Goal: Book appointment/travel/reservation

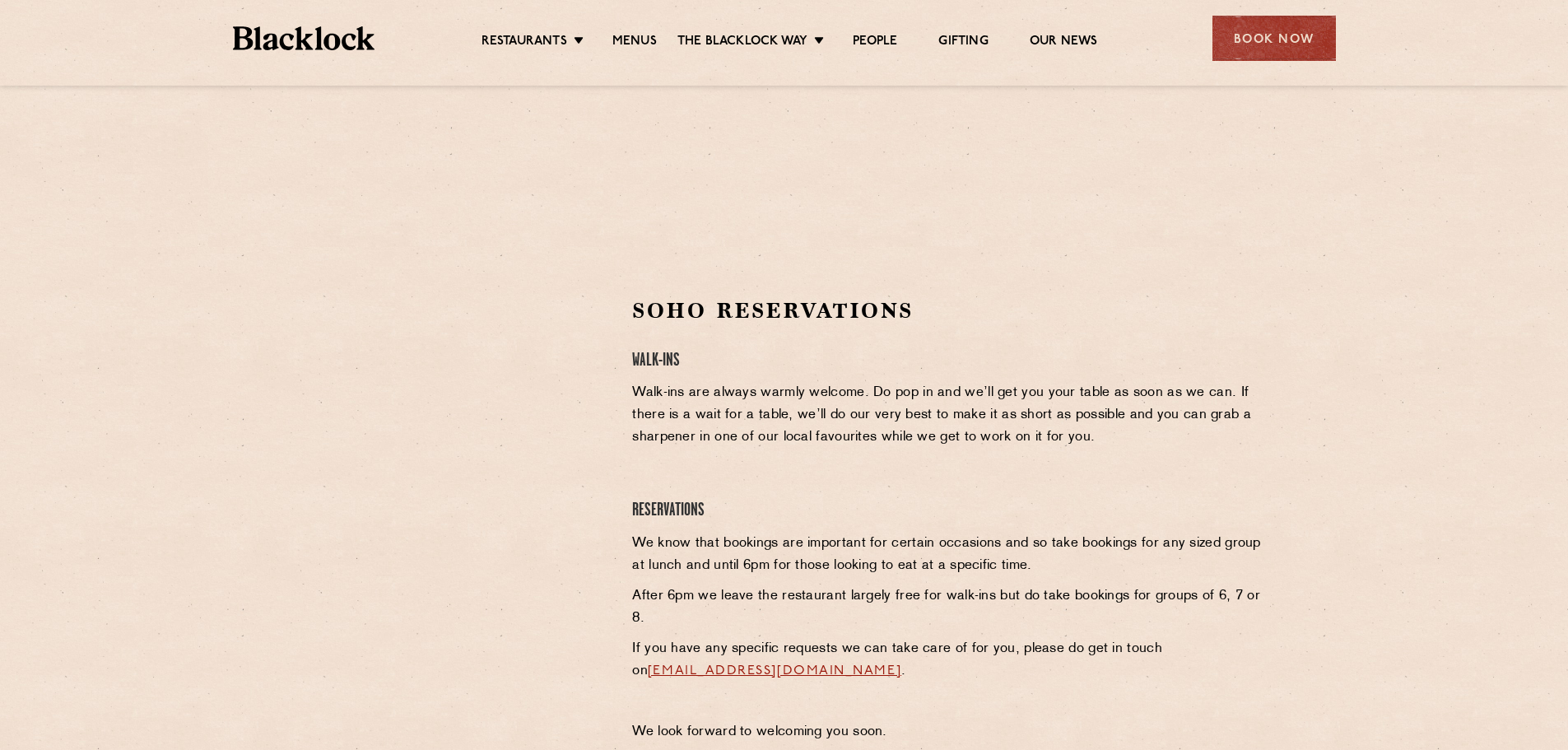
scroll to position [493, 0]
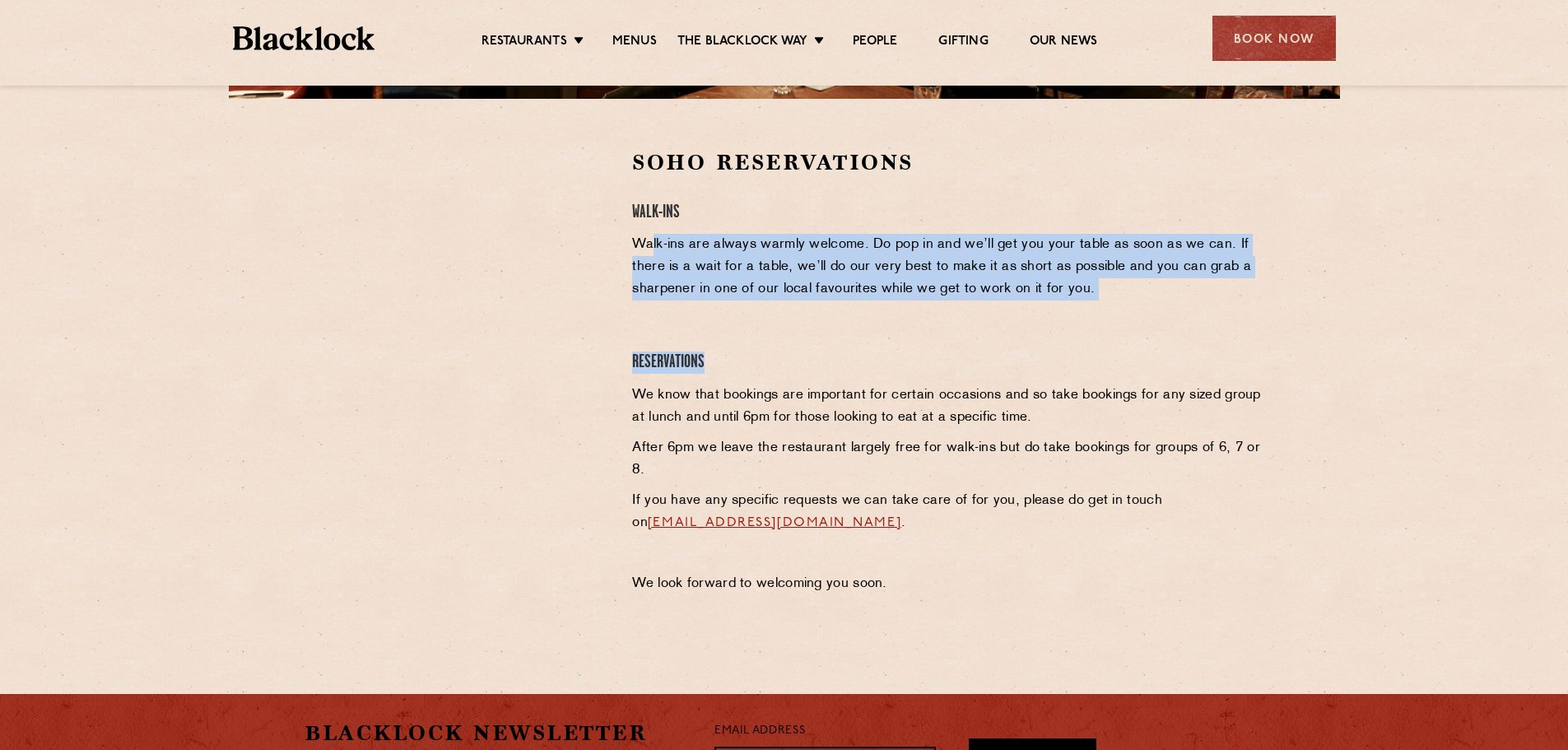
drag, startPoint x: 654, startPoint y: 250, endPoint x: 783, endPoint y: 353, distance: 165.1
click at [783, 353] on div "Soho Reservations Walk-Ins Walk-ins are always warmly welcome. Do pop in and we…" at bounding box center [948, 375] width 656 height 455
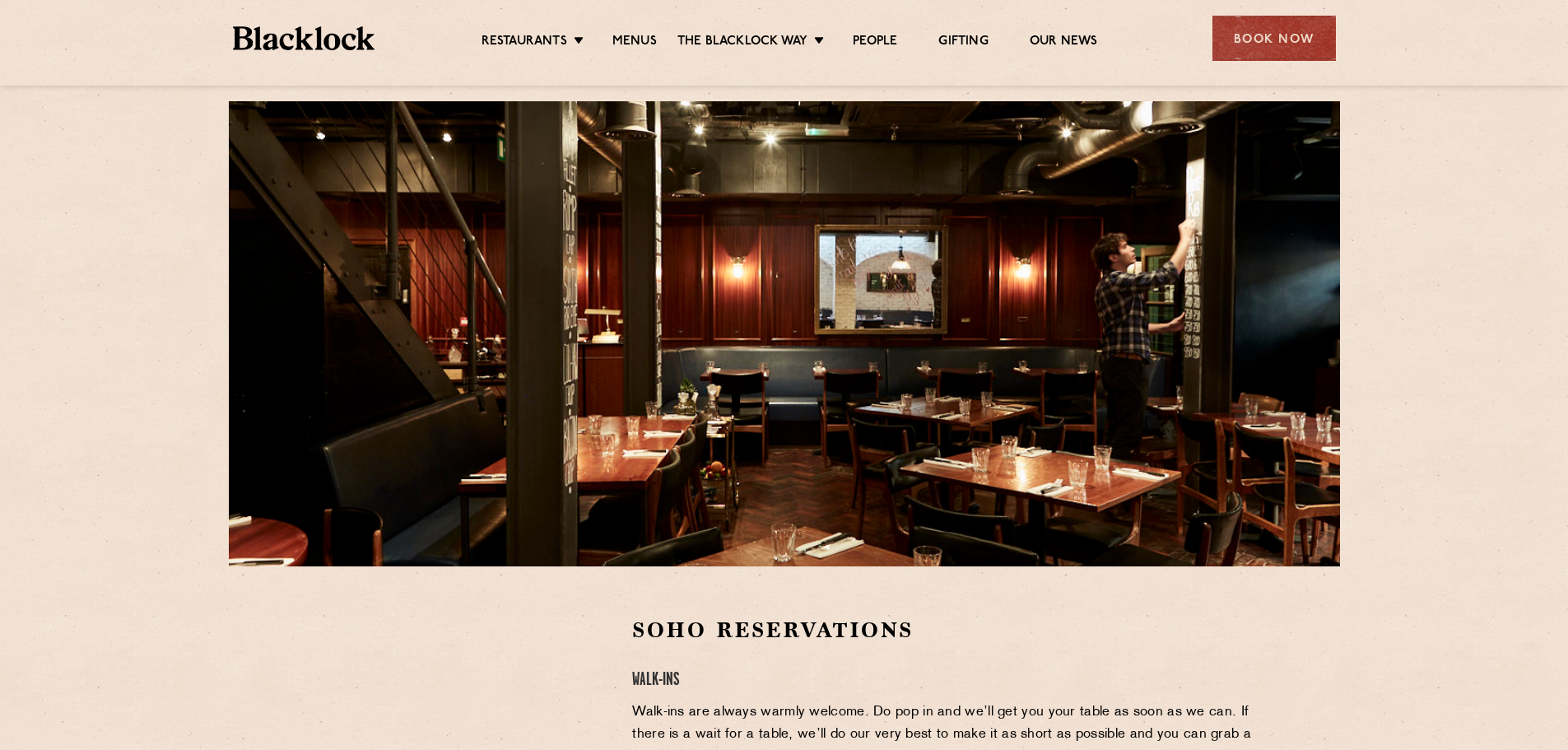
scroll to position [0, 0]
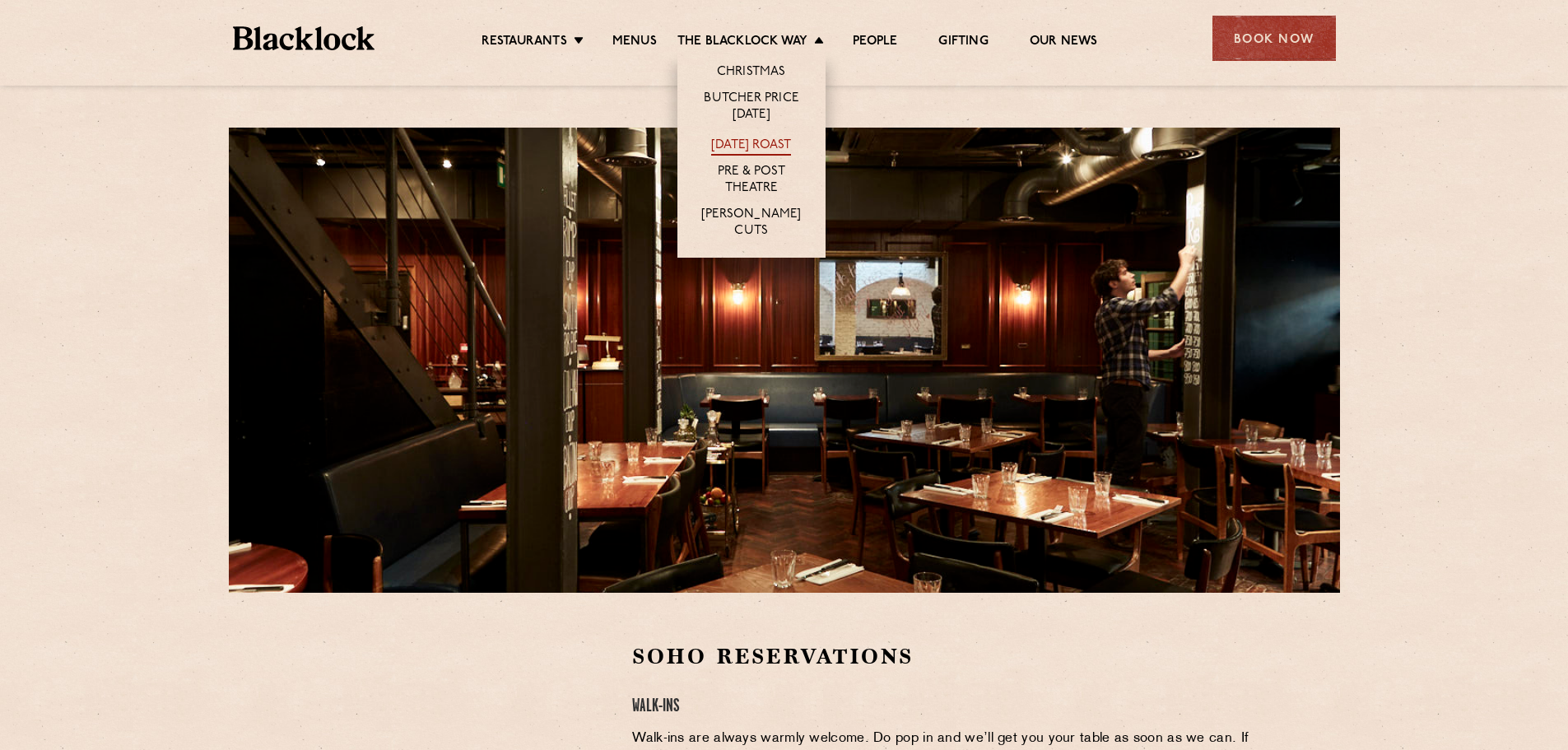
click at [745, 144] on link "[DATE] Roast" at bounding box center [750, 146] width 80 height 18
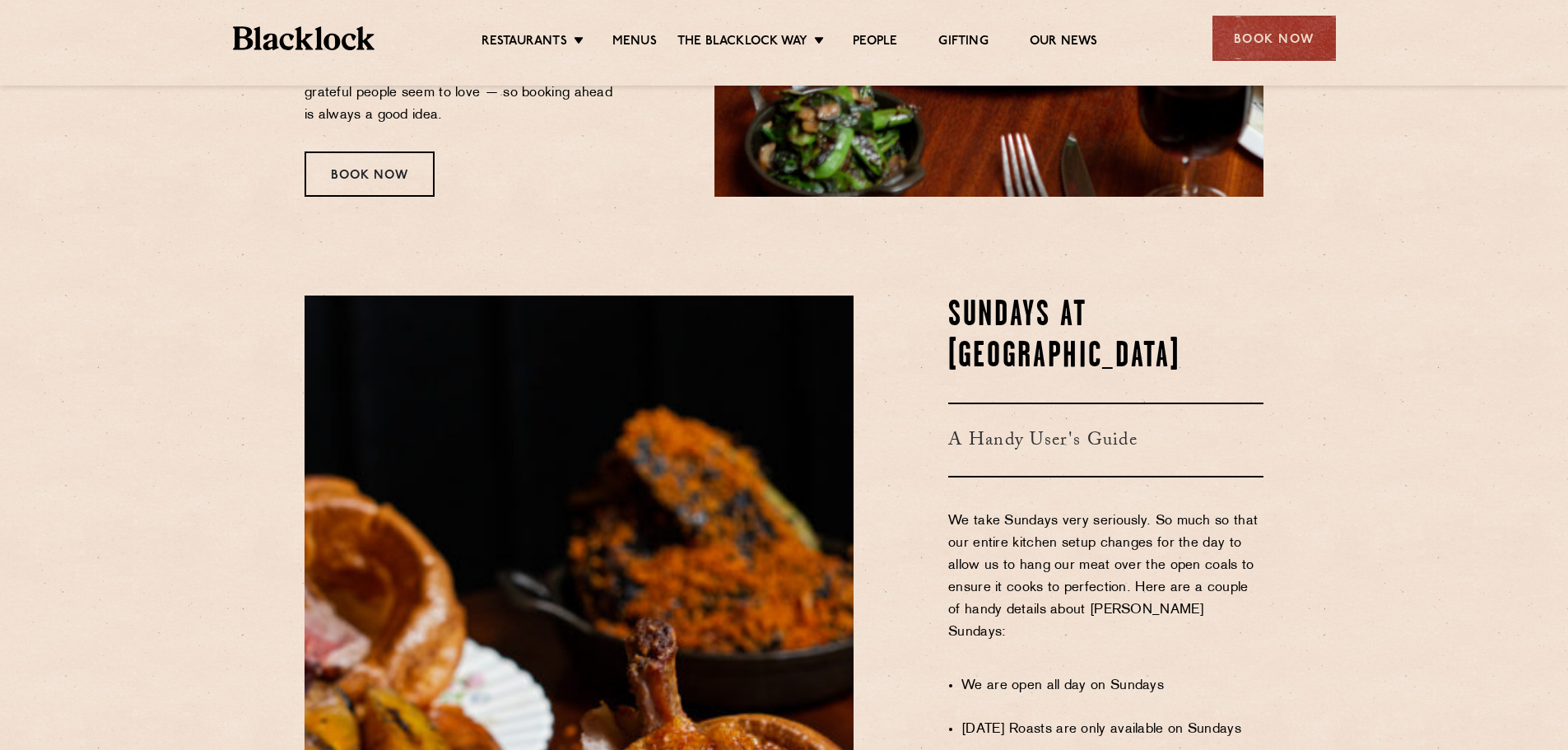
scroll to position [302, 0]
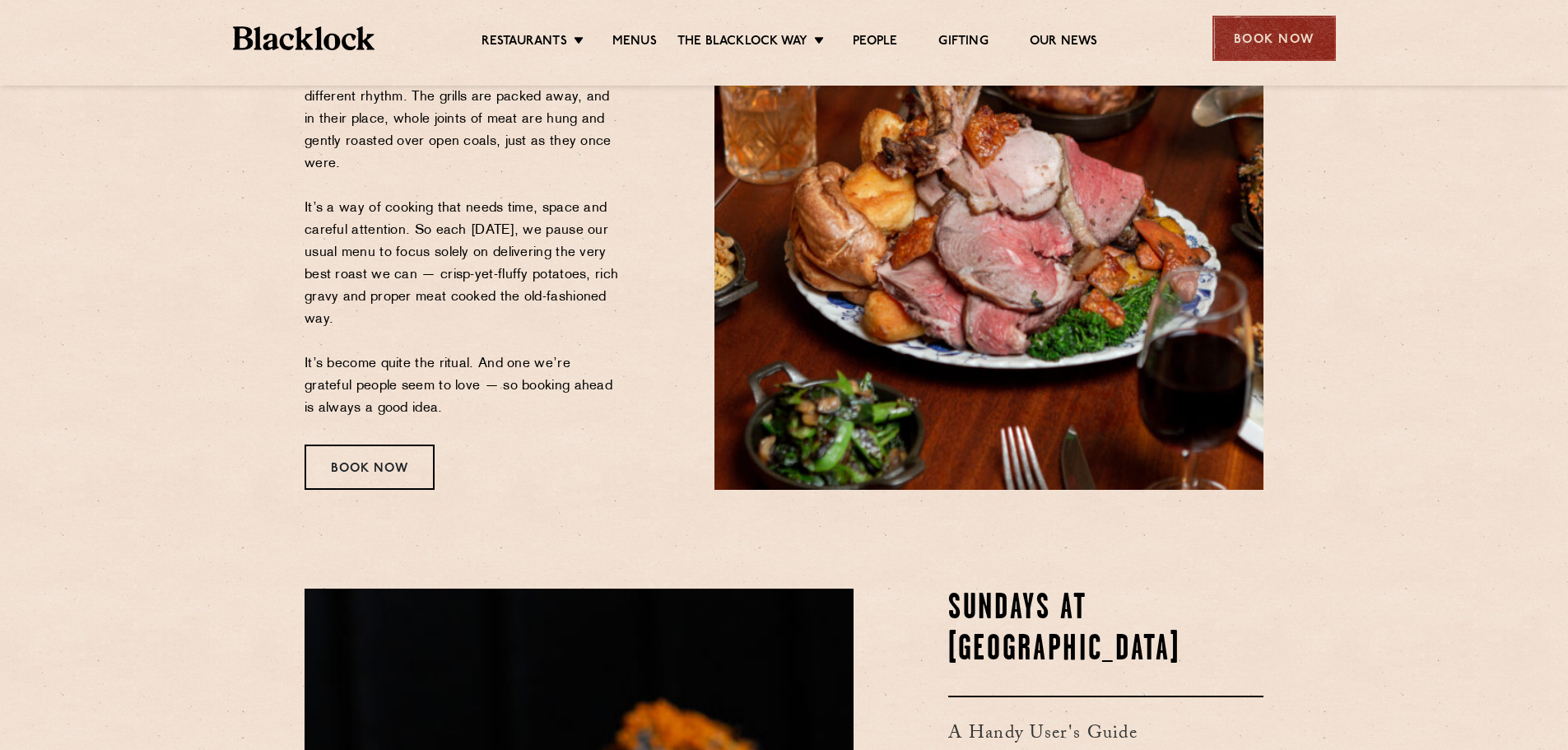
click at [1239, 43] on div "Book Now" at bounding box center [1274, 38] width 123 height 45
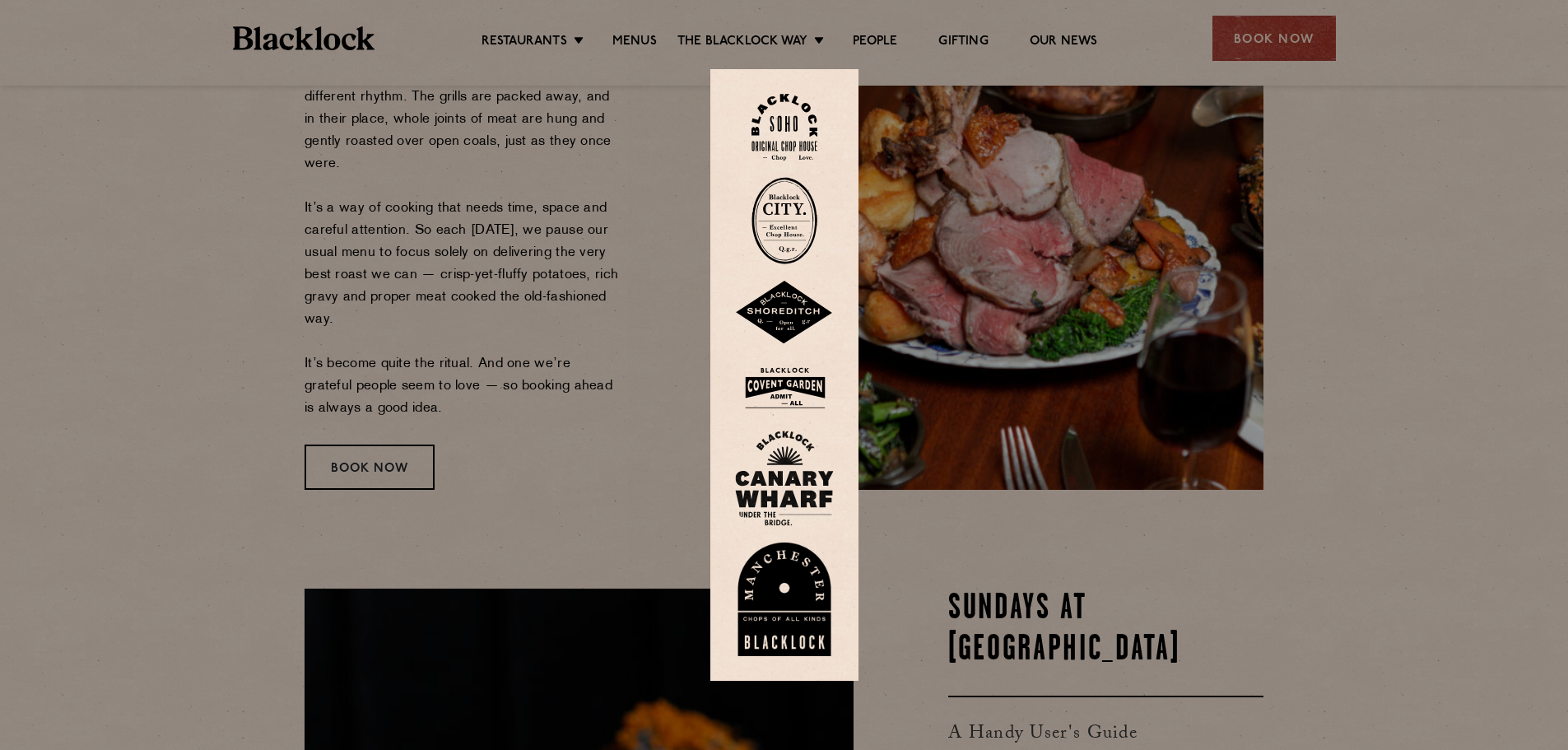
click at [800, 398] on img at bounding box center [785, 388] width 99 height 53
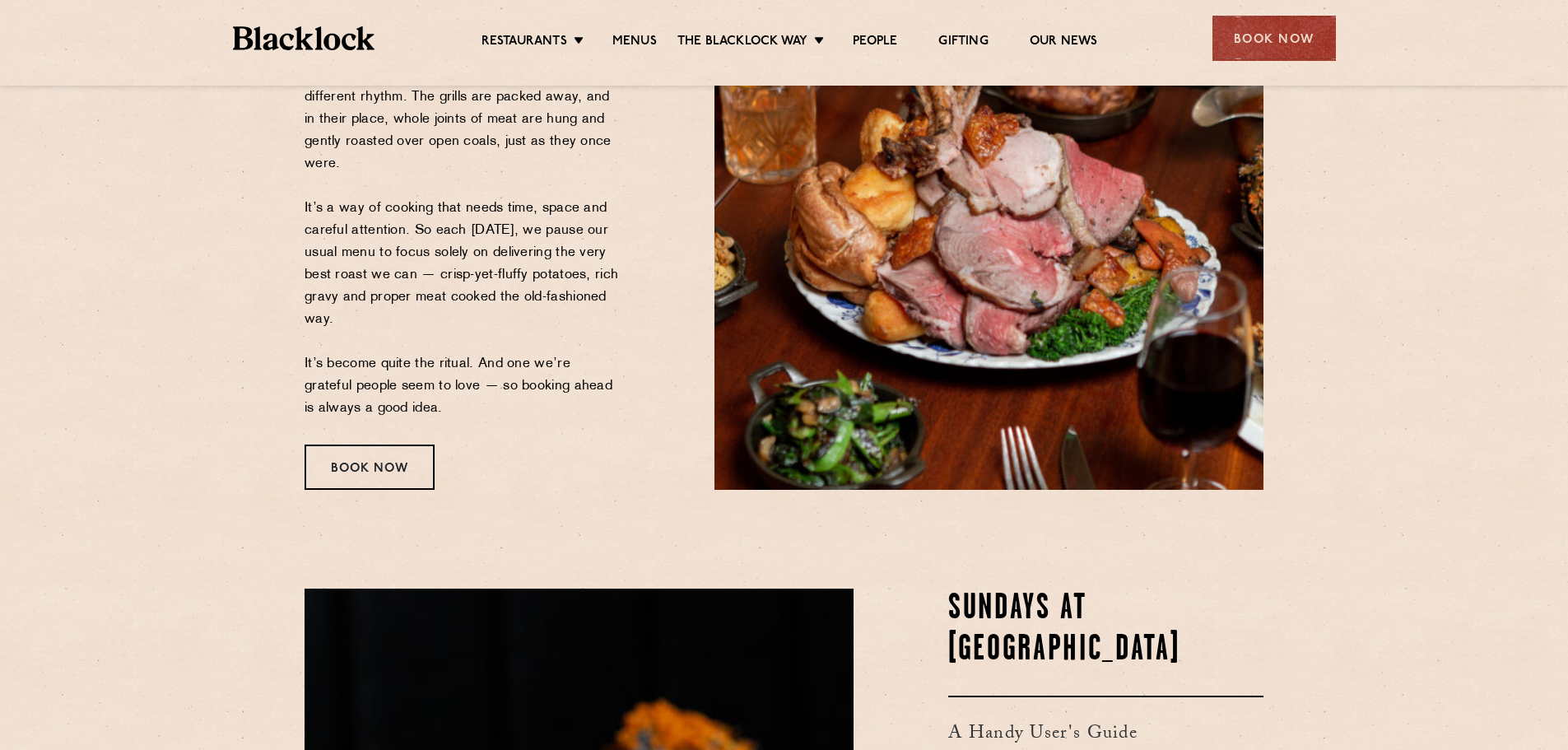
scroll to position [0, 0]
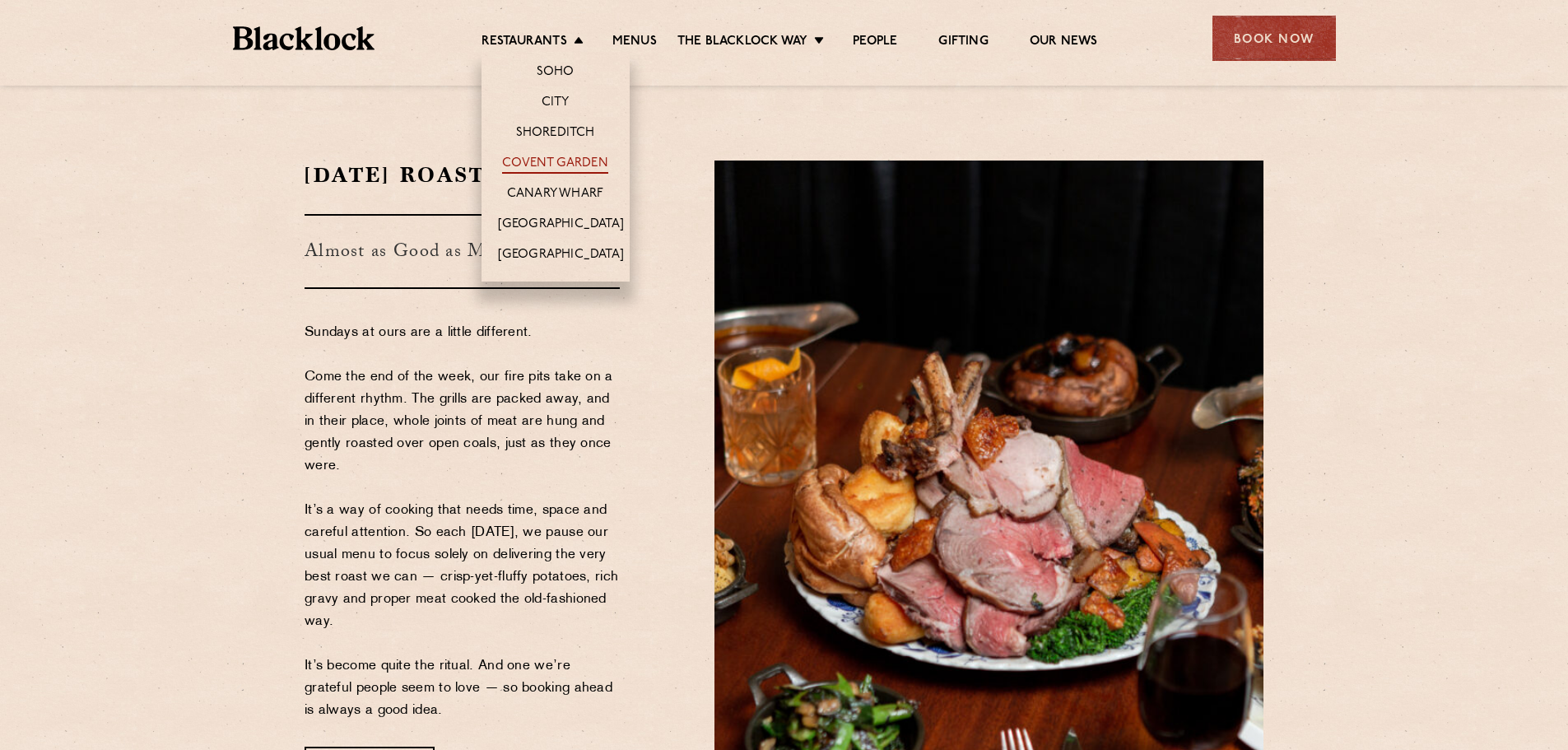
click at [566, 166] on link "Covent Garden" at bounding box center [556, 165] width 107 height 18
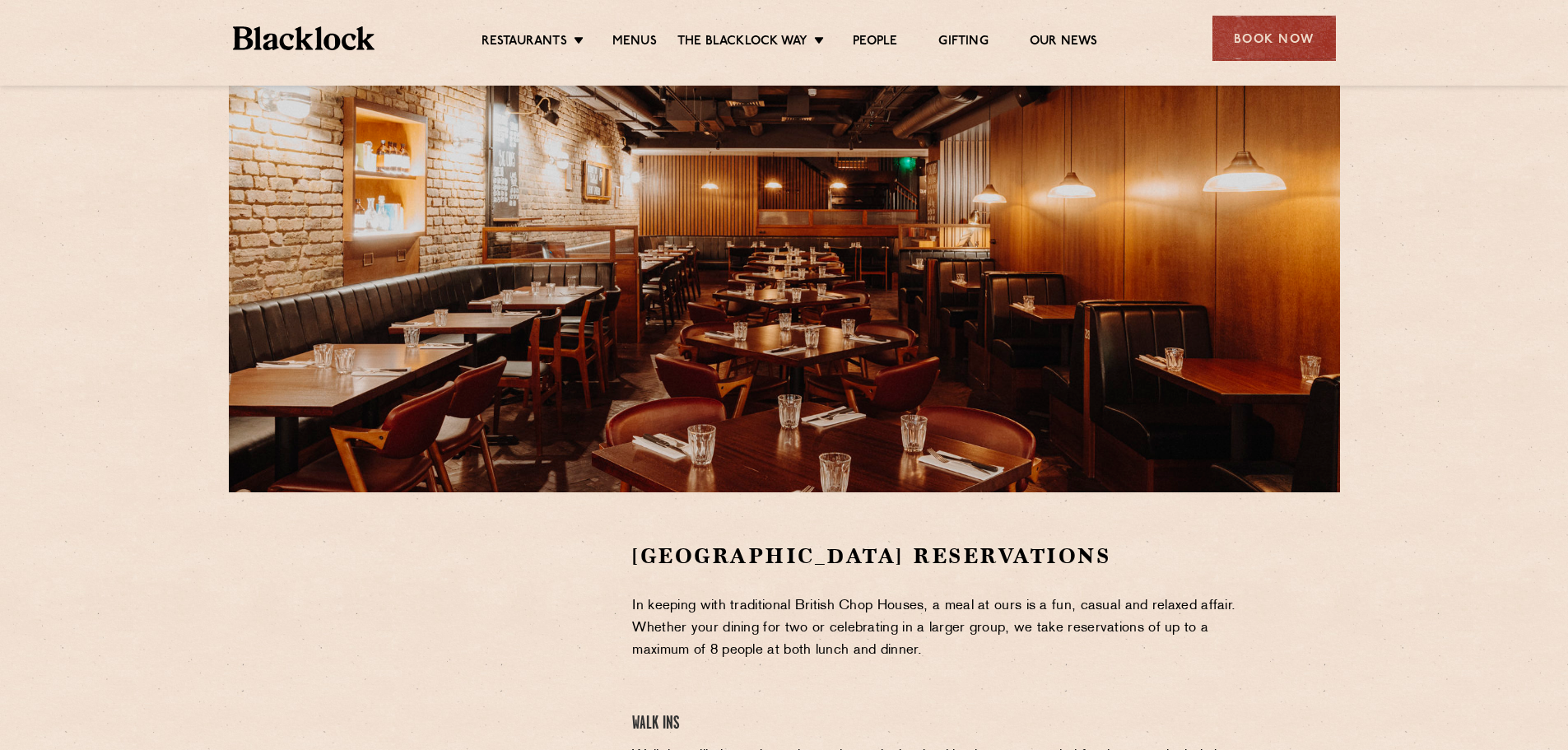
scroll to position [329, 0]
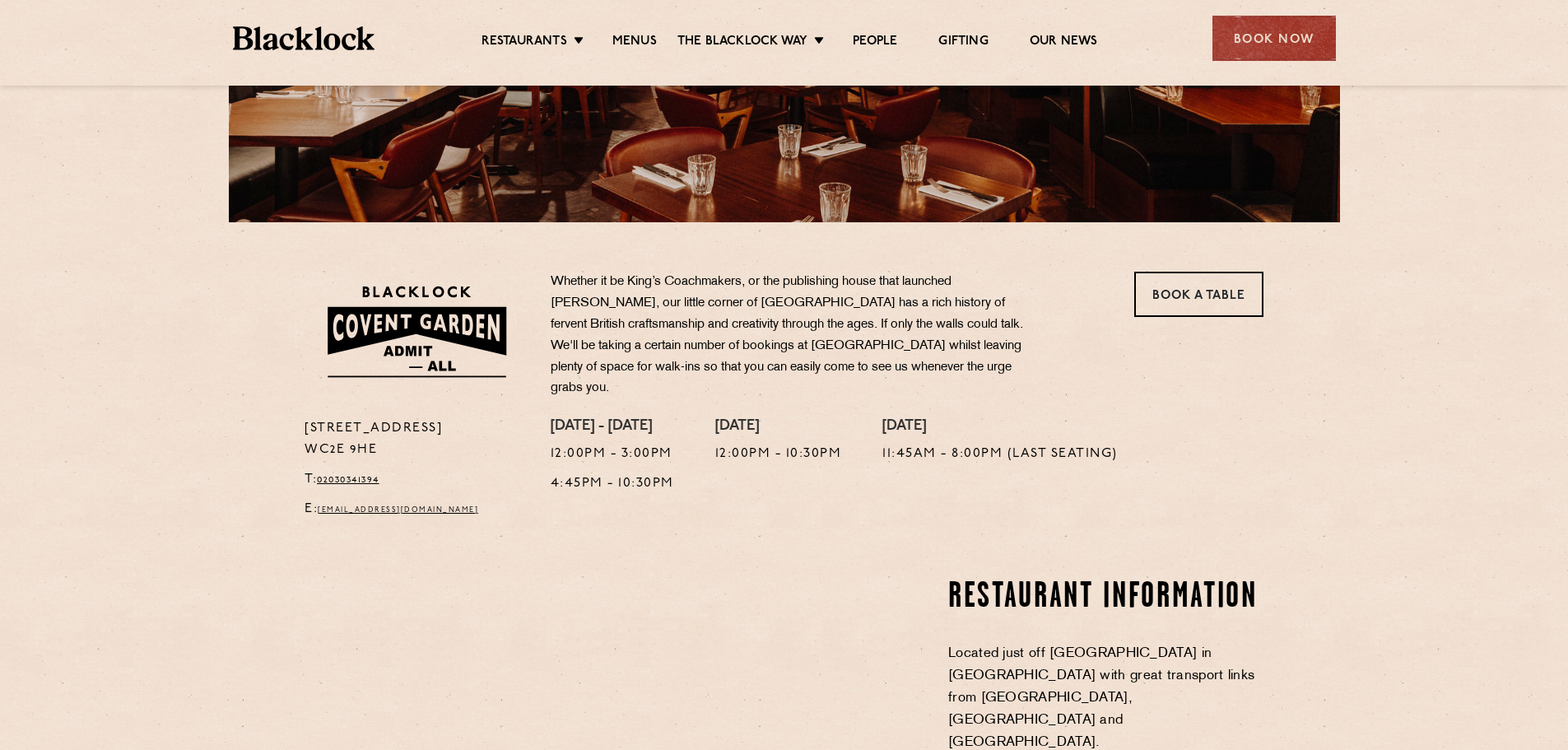
scroll to position [412, 0]
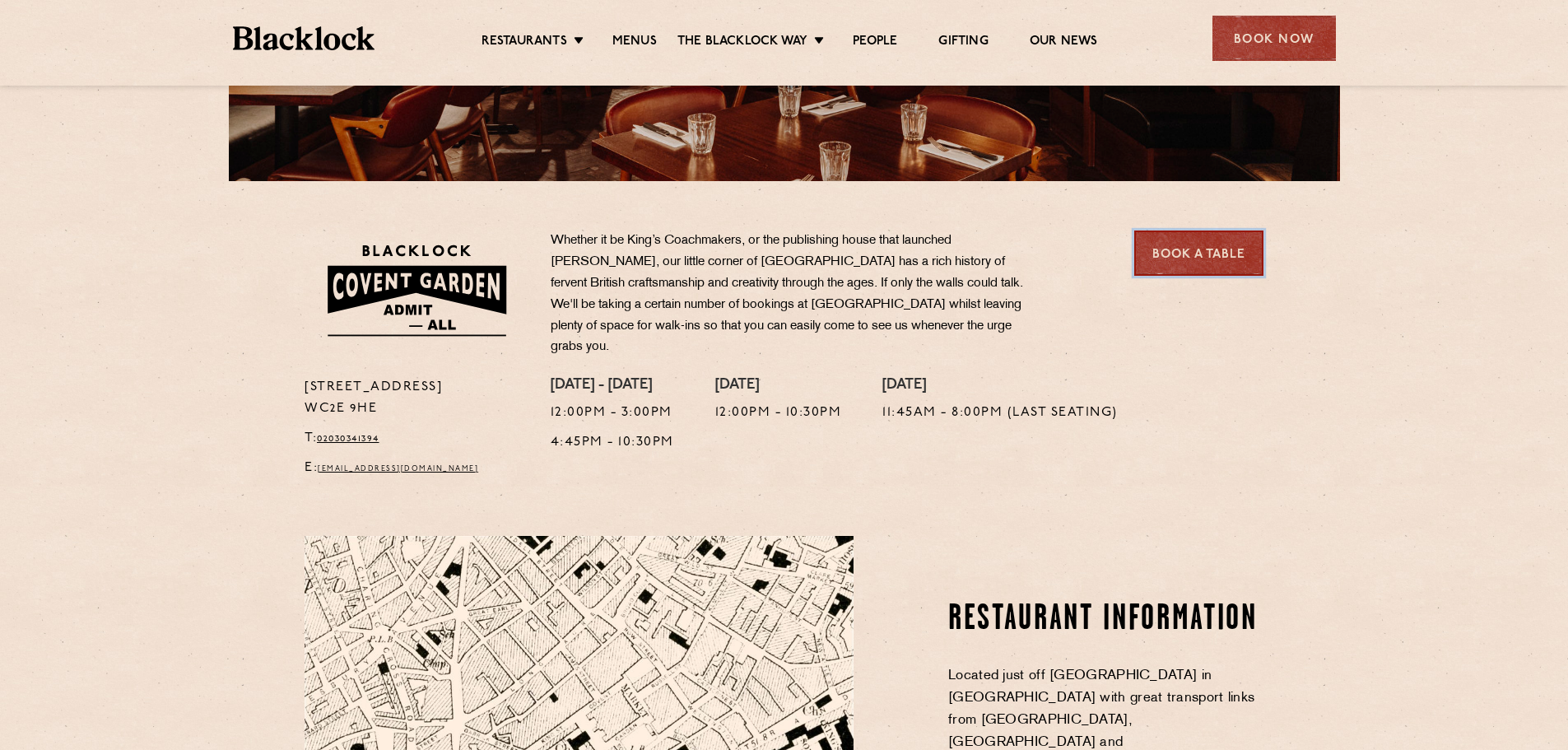
click at [1188, 250] on link "Book a Table" at bounding box center [1199, 253] width 129 height 45
